Goal: Information Seeking & Learning: Find specific fact

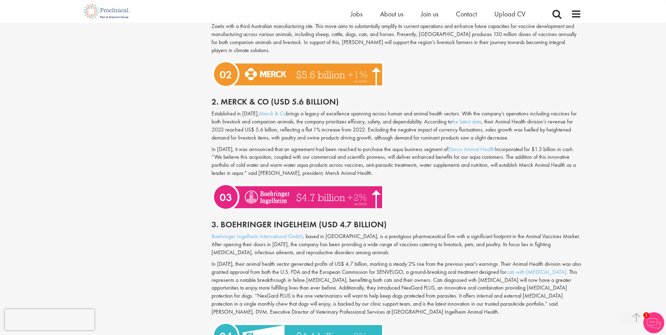
scroll to position [671, 0]
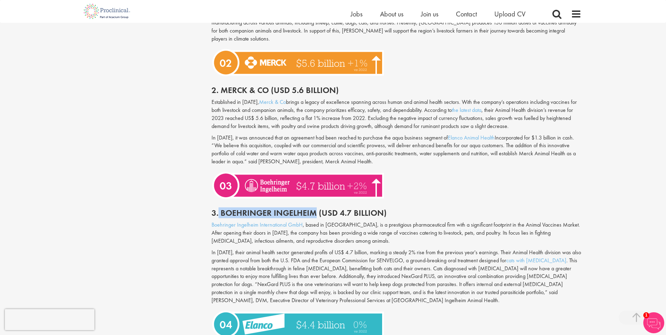
drag, startPoint x: 219, startPoint y: 205, endPoint x: 316, endPoint y: 208, distance: 96.9
click at [316, 208] on h2 "3. Boehringer Ingelheim (USD 4.7 Billion)" at bounding box center [397, 212] width 370 height 9
copy h2 "Boehringer Ingelheim"
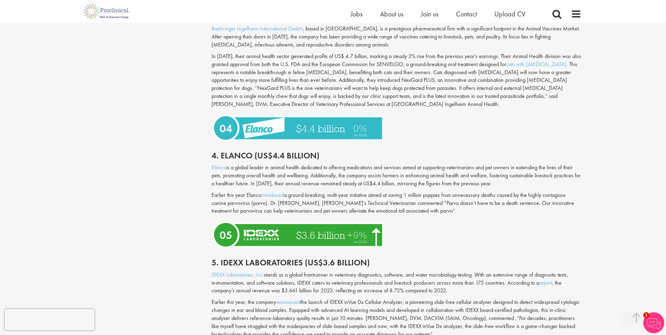
scroll to position [869, 0]
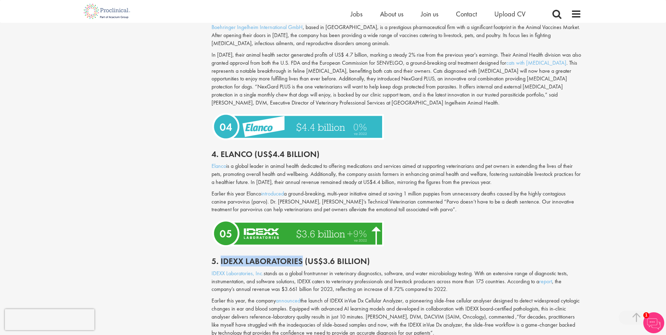
drag, startPoint x: 220, startPoint y: 251, endPoint x: 303, endPoint y: 256, distance: 82.3
click at [303, 257] on h2 "5. Idexx Laboratories (US$3.6 billion)" at bounding box center [397, 261] width 370 height 9
copy h2 "Idexx Laboratories"
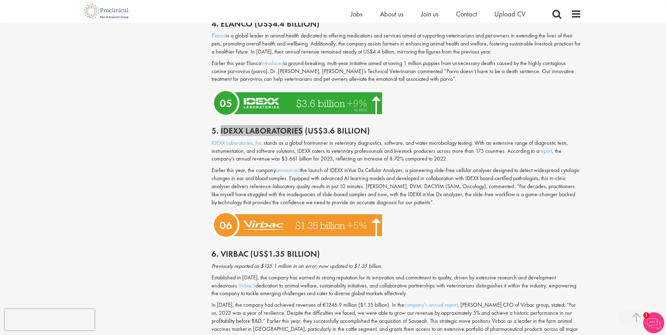
scroll to position [1012, 0]
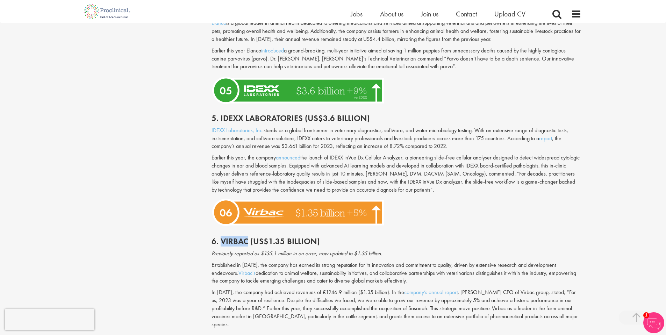
drag, startPoint x: 221, startPoint y: 233, endPoint x: 248, endPoint y: 236, distance: 26.8
click at [248, 237] on h2 "6. Virbac (US$1.35 billion)" at bounding box center [397, 241] width 370 height 9
copy h2 "Virbac"
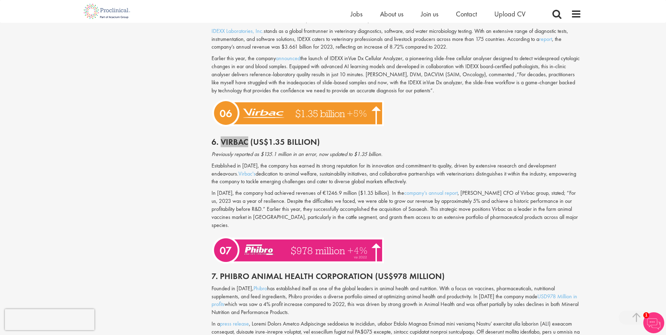
scroll to position [1111, 0]
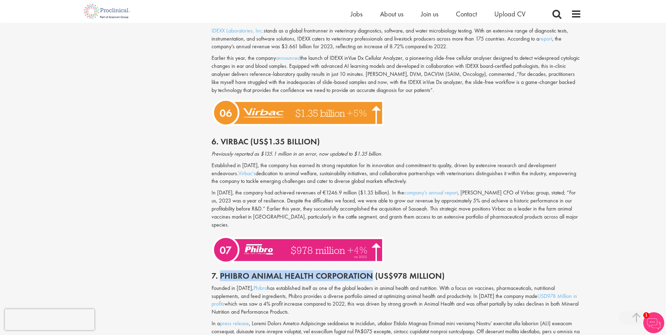
drag, startPoint x: 220, startPoint y: 258, endPoint x: 370, endPoint y: 257, distance: 150.4
click at [370, 271] on h2 "7. Phibro Animal Health Corporation (US$978 Million)" at bounding box center [397, 275] width 370 height 9
copy h2 "Phibro Animal Health Corporation"
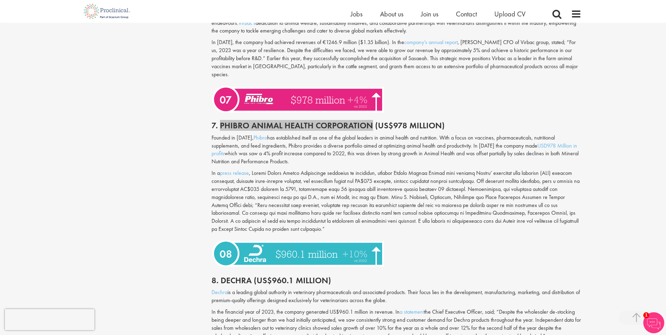
scroll to position [1294, 0]
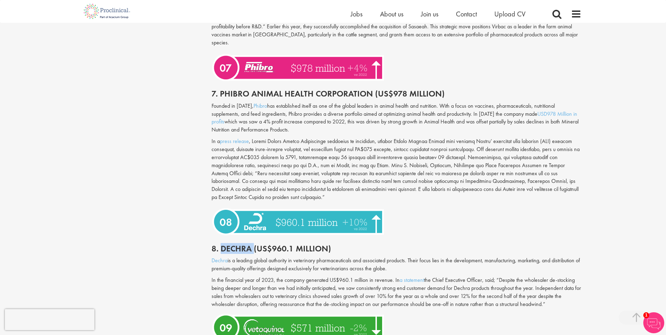
drag, startPoint x: 221, startPoint y: 233, endPoint x: 253, endPoint y: 234, distance: 31.9
click at [253, 244] on h2 "8. Dechra (US$960.1 million)" at bounding box center [397, 248] width 370 height 9
copy h2 "Dechra"
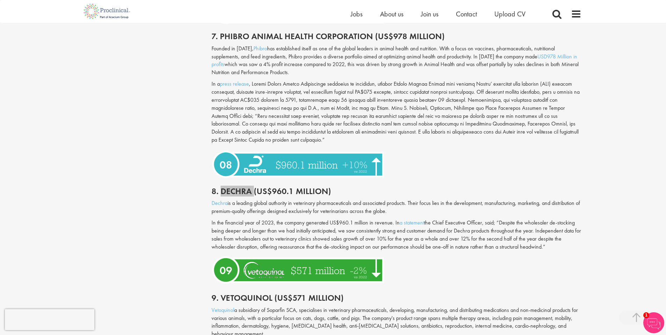
scroll to position [1352, 0]
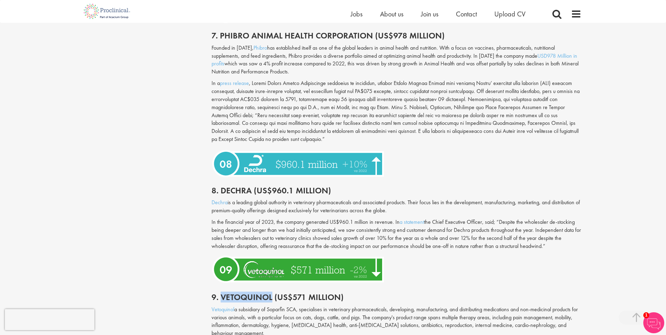
drag, startPoint x: 221, startPoint y: 279, endPoint x: 271, endPoint y: 283, distance: 50.5
click at [271, 293] on h2 "9. Vetoquinol (US$571 million)" at bounding box center [397, 297] width 370 height 9
copy h2 "Vetoquinol"
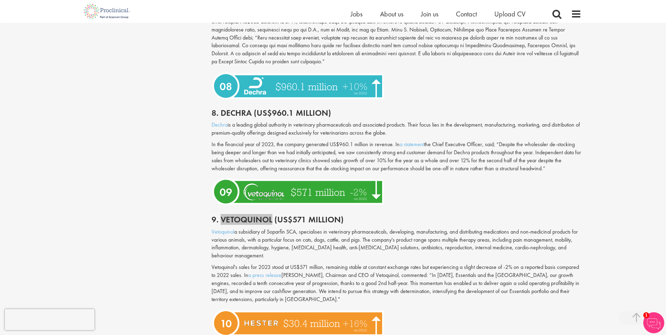
scroll to position [1471, 0]
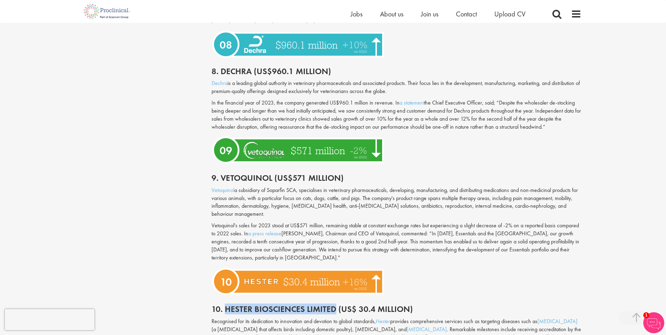
drag, startPoint x: 225, startPoint y: 293, endPoint x: 336, endPoint y: 290, distance: 110.9
click at [336, 305] on h2 "10. Hester Biosciences Limited (US$ 30.4 million)" at bounding box center [397, 309] width 370 height 9
copy h2 "[PERSON_NAME] Biosciences Limited"
